Goal: Task Accomplishment & Management: Complete application form

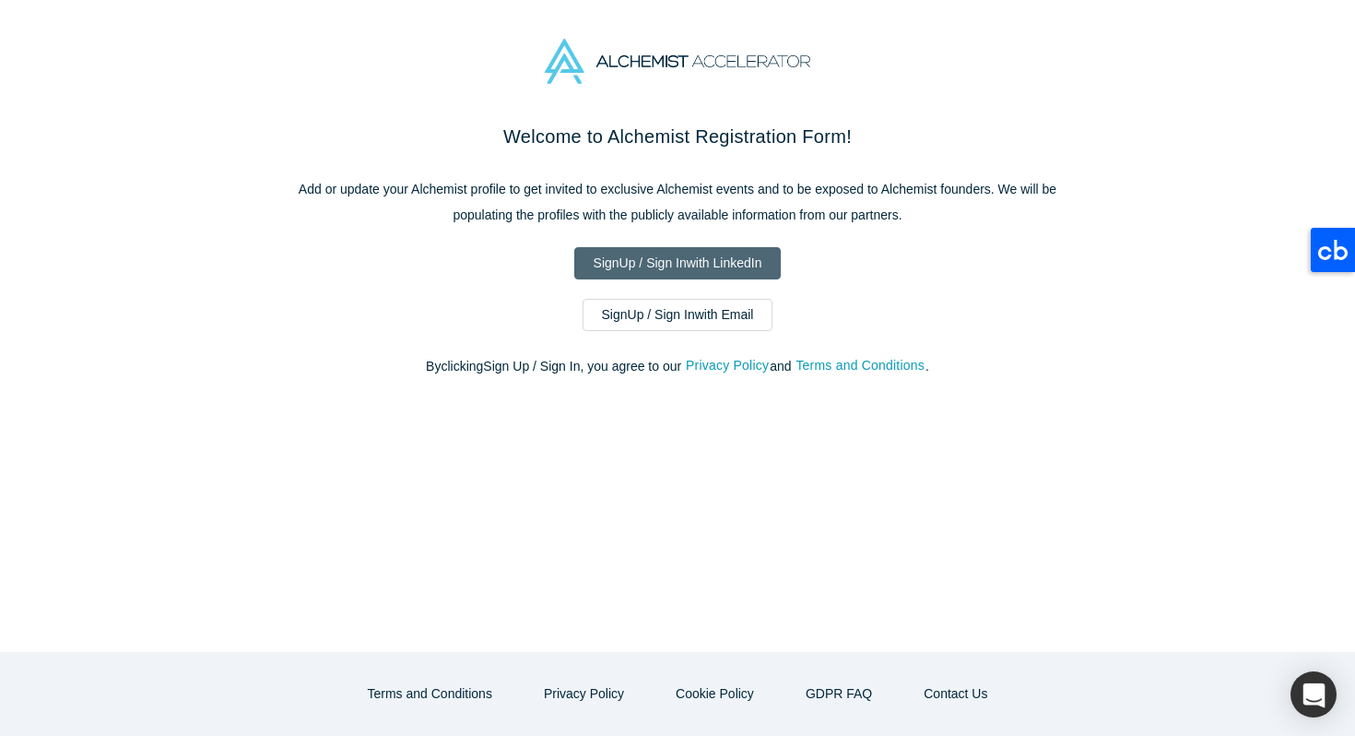
click at [700, 259] on link "Sign Up / Sign In with LinkedIn" at bounding box center [677, 263] width 207 height 32
